Goal: Check status: Check status

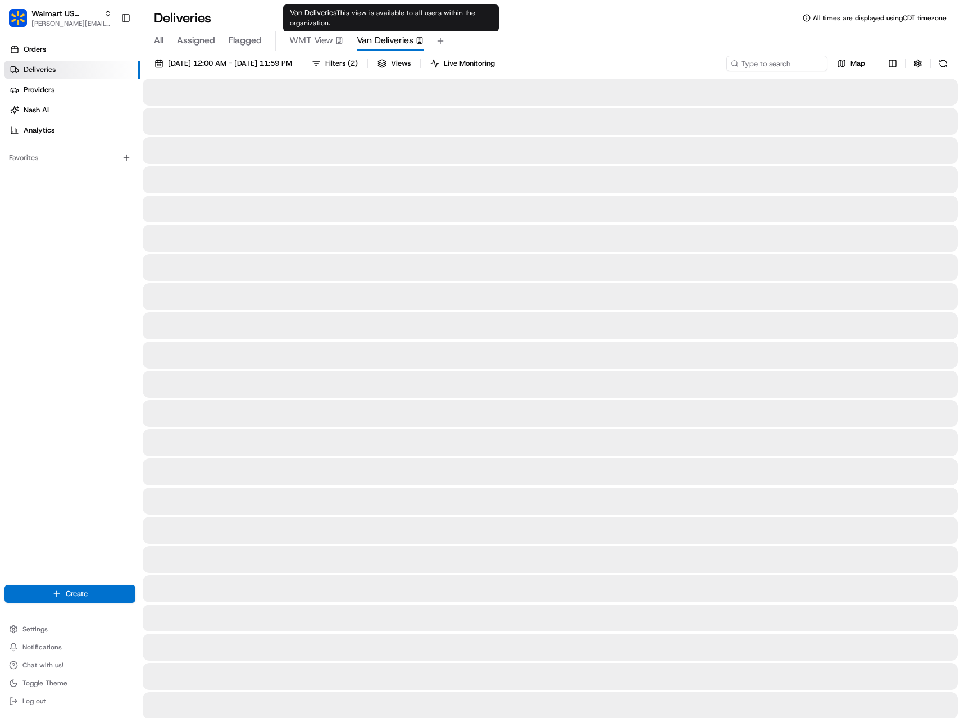
click at [383, 39] on span "Van Deliveries" at bounding box center [385, 40] width 57 height 13
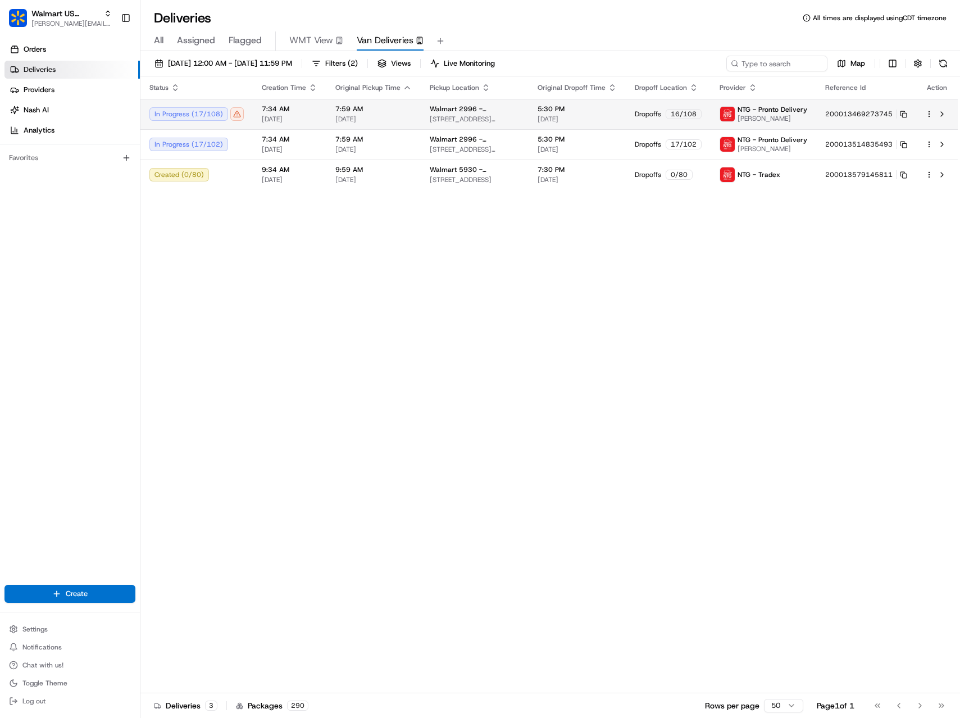
click at [233, 117] on div "In Progress ( 17 / 108 )" at bounding box center [196, 113] width 94 height 13
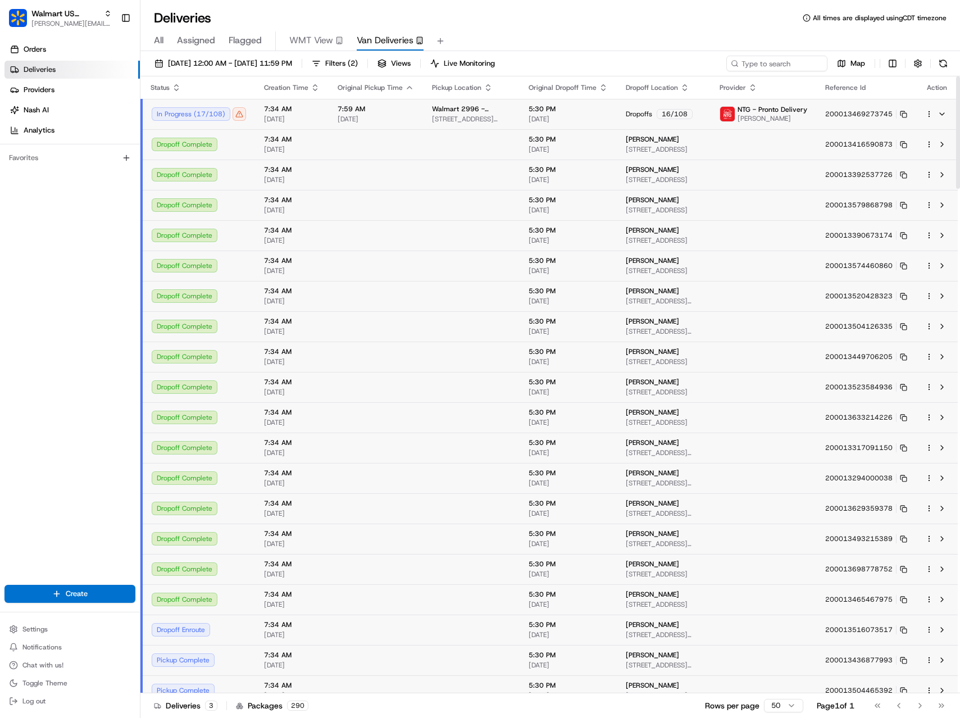
click at [235, 116] on div "In Progress ( 17 / 108 )" at bounding box center [199, 113] width 94 height 13
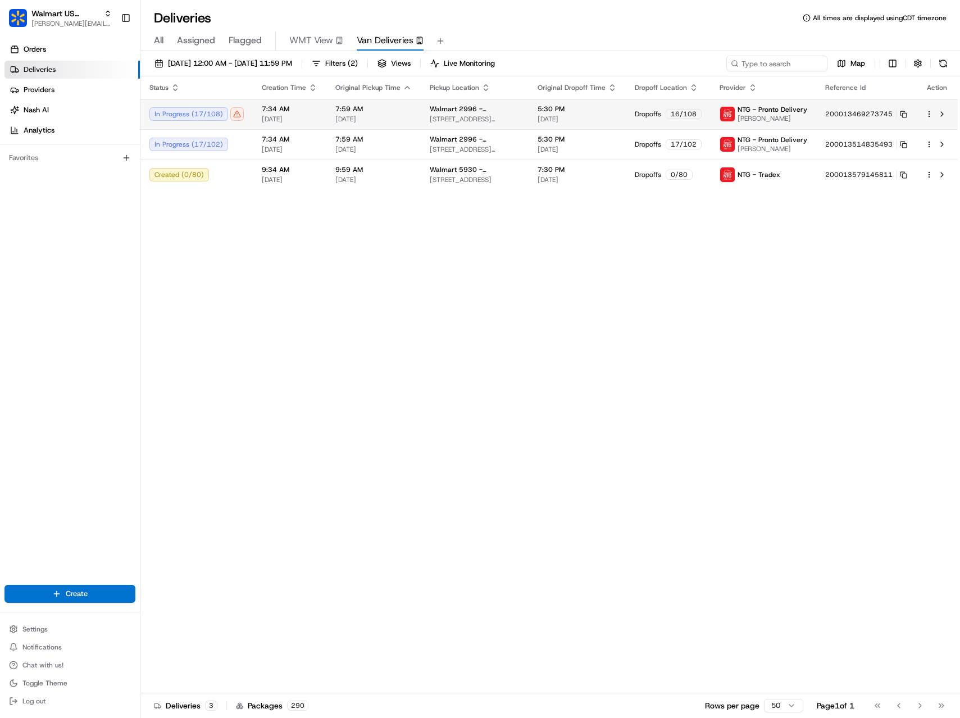
click at [235, 116] on div "In Progress ( 17 / 108 )" at bounding box center [196, 113] width 94 height 13
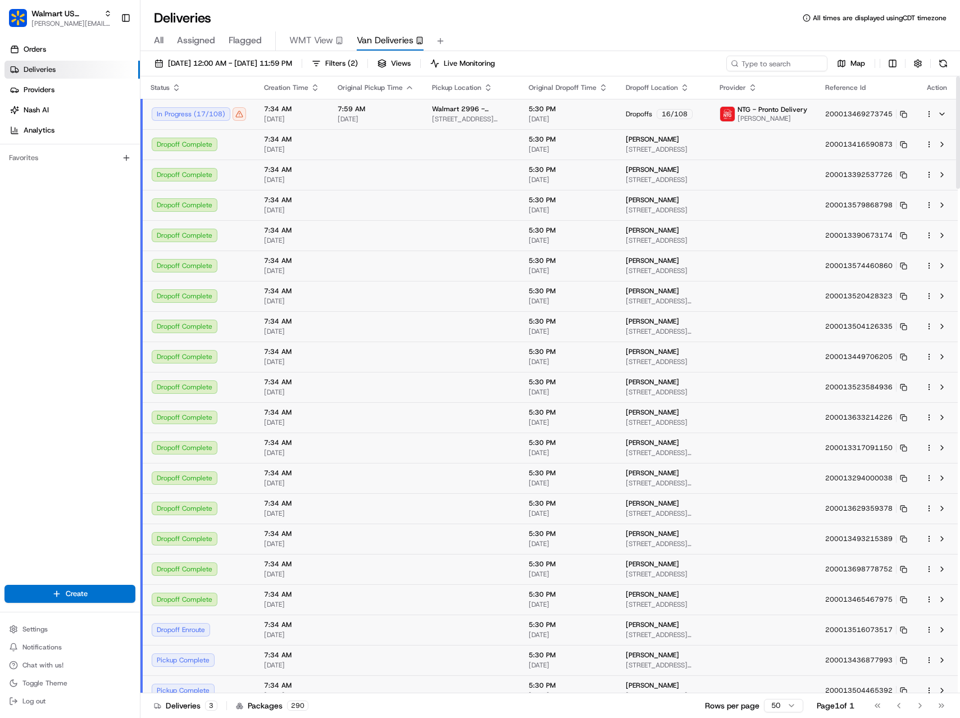
click at [211, 116] on div "In Progress ( 17 / 108 )" at bounding box center [199, 113] width 94 height 13
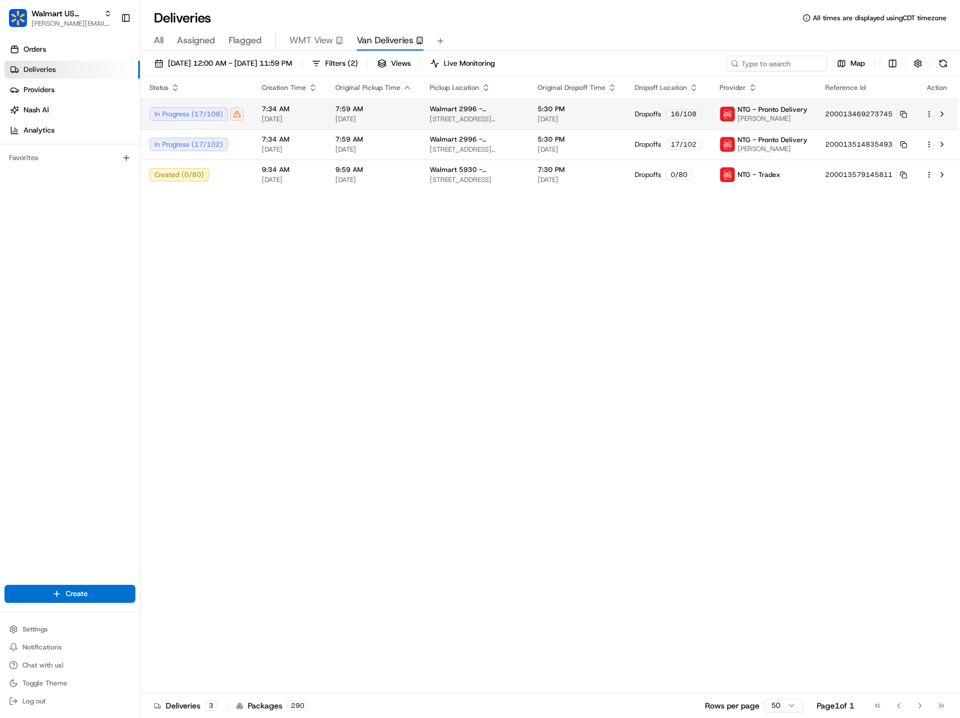
click at [212, 116] on div "In Progress ( 17 / 108 )" at bounding box center [196, 113] width 94 height 13
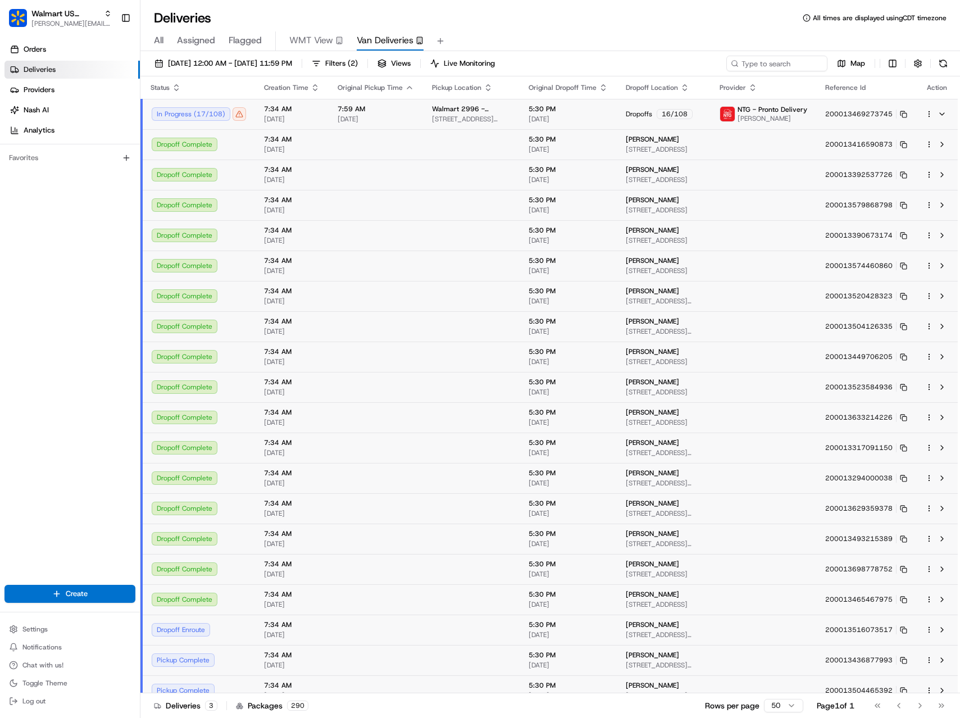
click at [212, 116] on div "In Progress ( 17 / 108 )" at bounding box center [199, 113] width 94 height 13
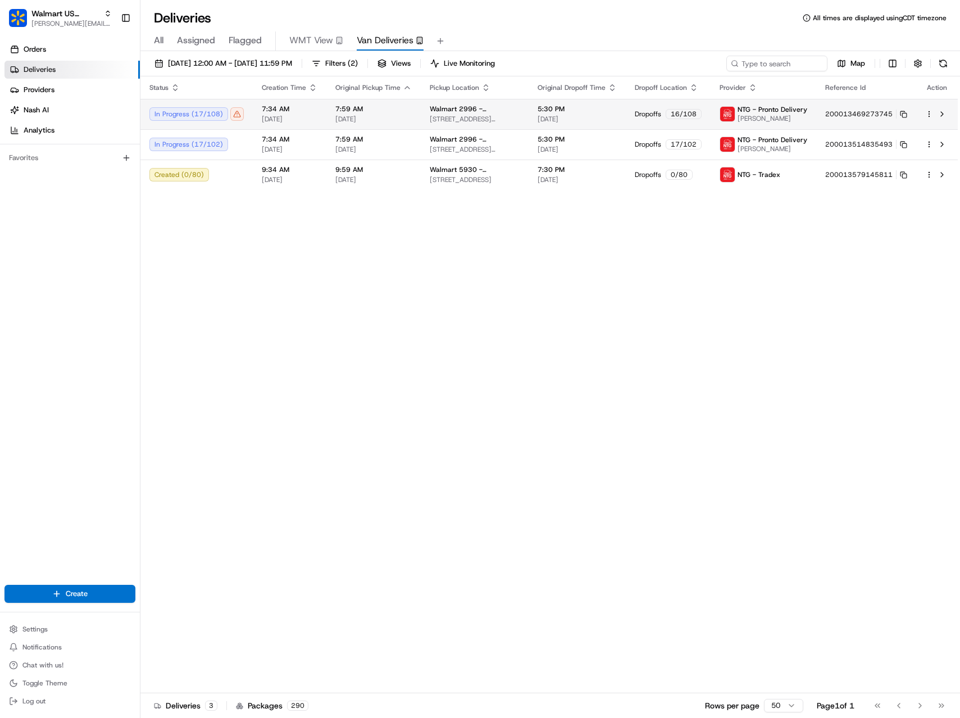
click at [212, 116] on div "In Progress ( 17 / 108 )" at bounding box center [196, 113] width 94 height 13
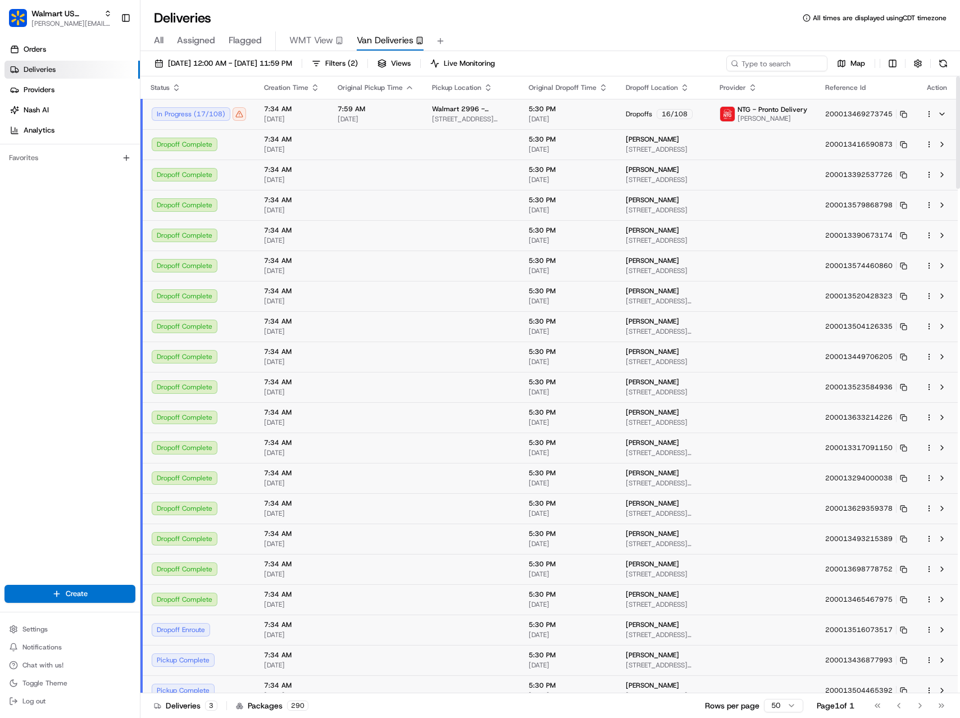
click at [663, 115] on div "16 / 108" at bounding box center [675, 114] width 36 height 10
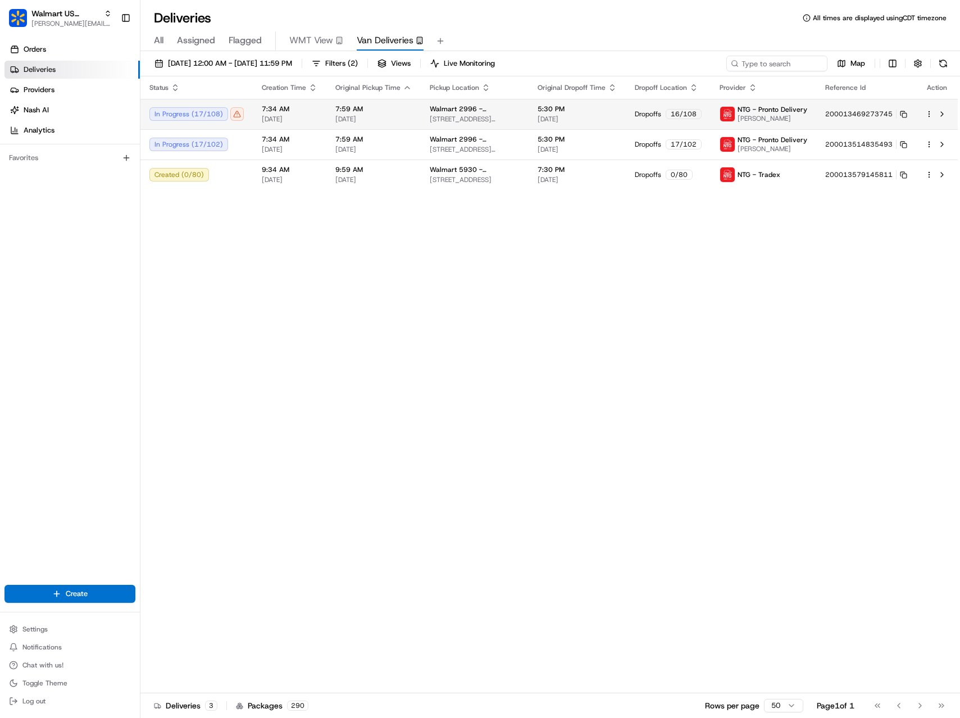
click at [661, 115] on span "Dropoffs" at bounding box center [648, 114] width 26 height 9
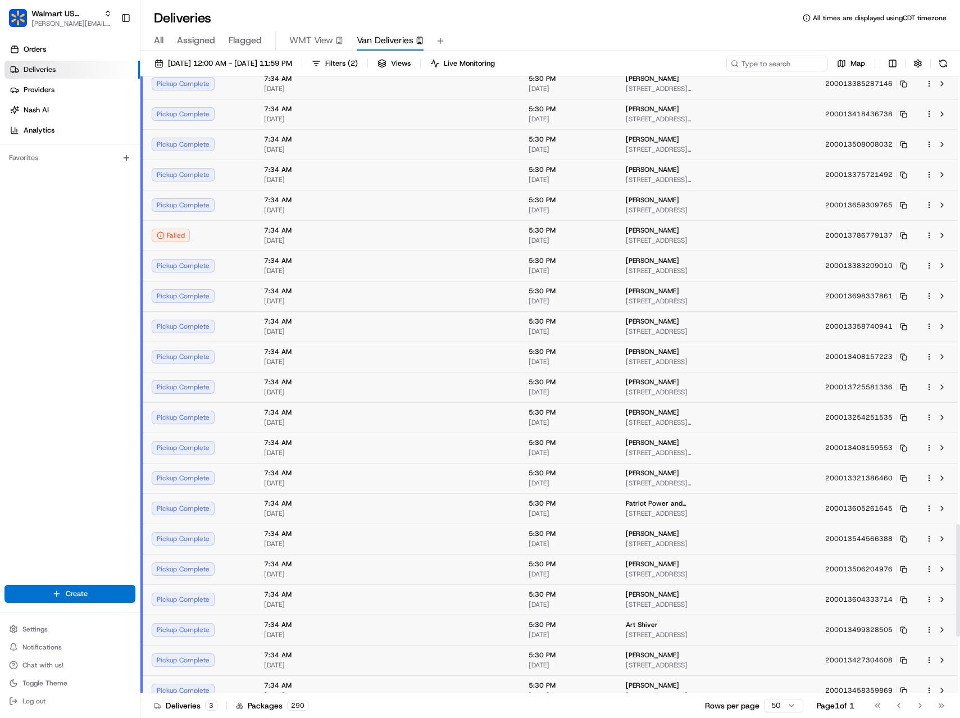
scroll to position [2462, 0]
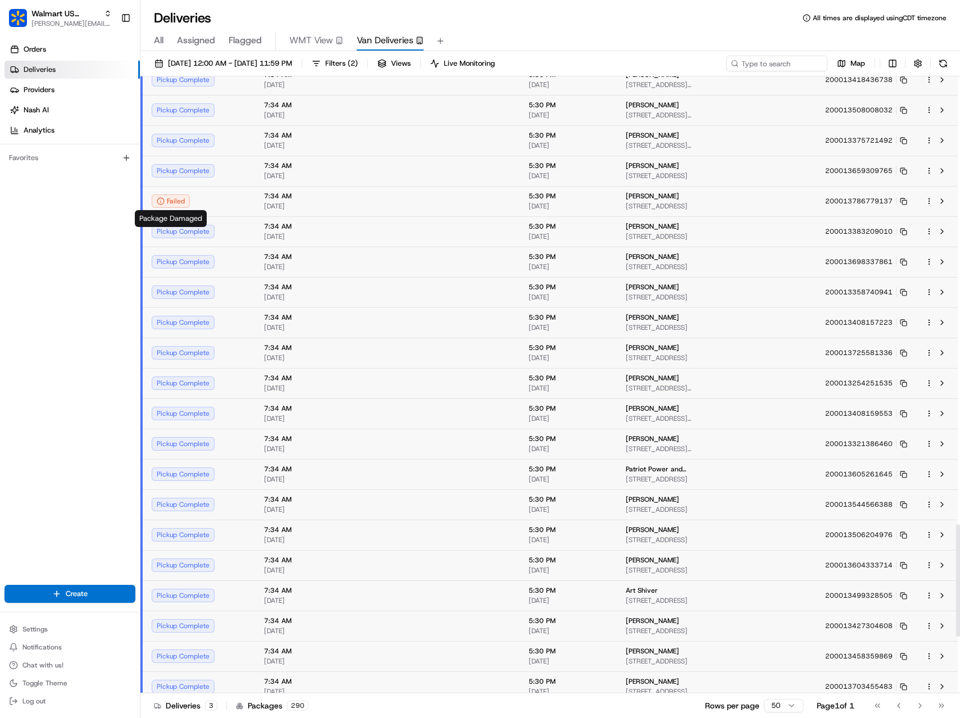
click at [174, 203] on div "Failed" at bounding box center [171, 200] width 38 height 13
